Goal: Task Accomplishment & Management: Use online tool/utility

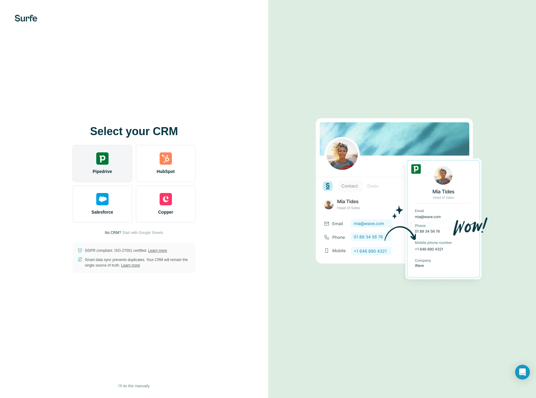
click at [110, 158] on div "Pipedrive" at bounding box center [103, 163] width 60 height 37
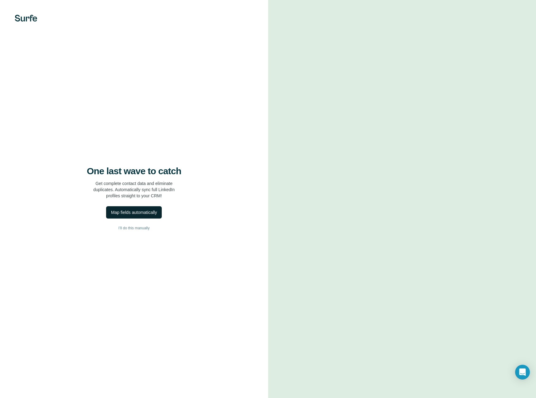
click at [152, 214] on div "Map fields automatically" at bounding box center [134, 212] width 46 height 6
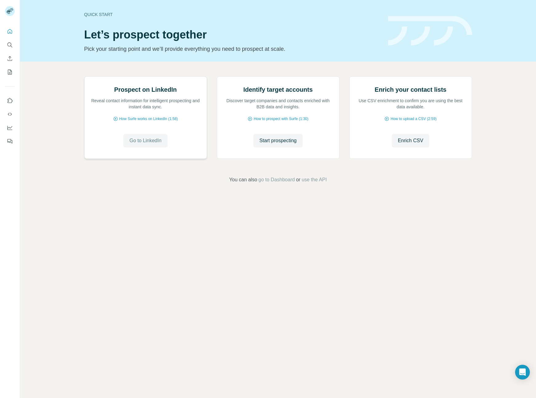
click at [152, 144] on span "Go to LinkedIn" at bounding box center [146, 140] width 32 height 7
click at [415, 144] on span "Enrich CSV" at bounding box center [411, 140] width 26 height 7
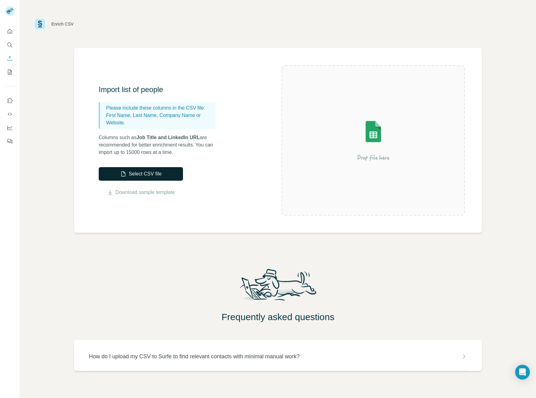
click at [153, 178] on button "Select CSV file" at bounding box center [141, 174] width 84 height 14
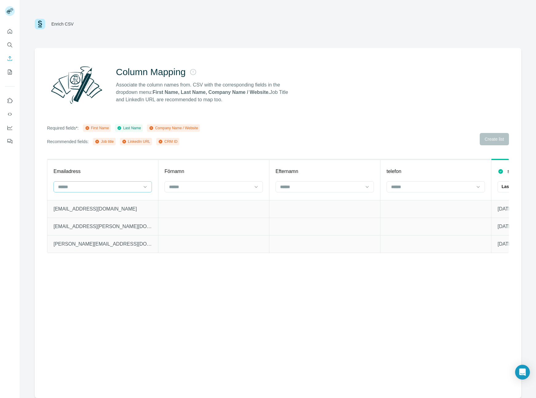
click at [138, 190] on input at bounding box center [99, 186] width 83 height 7
type input "*"
click at [281, 149] on div "Column Mapping Associate the column names from. CSV with the corresponding fiel…" at bounding box center [278, 223] width 487 height 350
drag, startPoint x: 297, startPoint y: 123, endPoint x: 224, endPoint y: 96, distance: 77.3
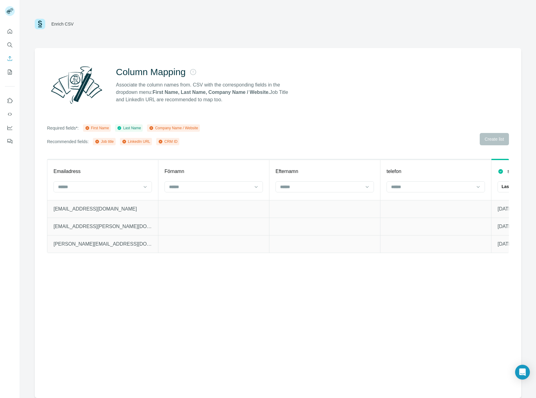
click at [296, 123] on div "Column Mapping Associate the column names from. CSV with the corresponding fiel…" at bounding box center [278, 223] width 487 height 350
